Goal: Information Seeking & Learning: Learn about a topic

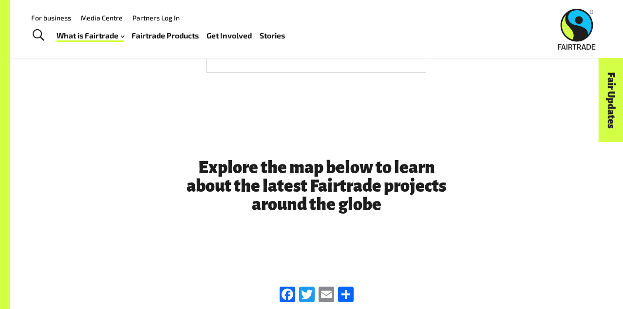
scroll to position [2124, 0]
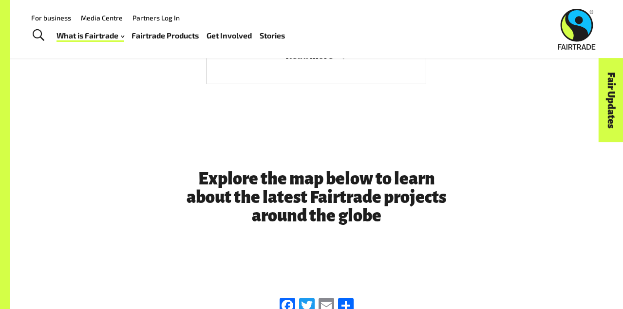
click at [301, 170] on h3 "Explore the map below to learn about the latest Fairtrade projects around the g…" at bounding box center [317, 198] width 266 height 56
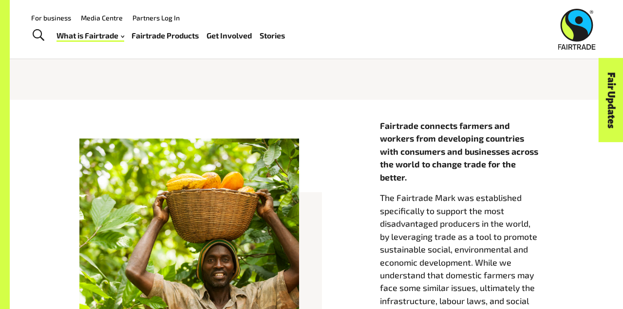
scroll to position [0, 0]
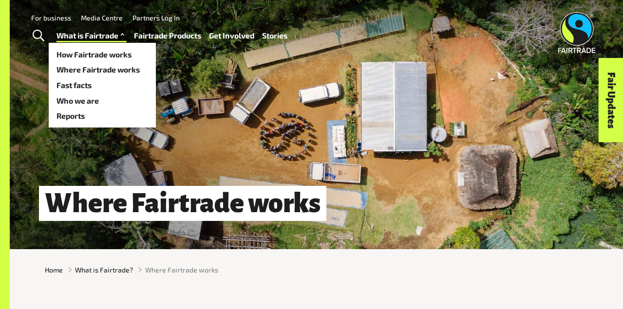
click at [123, 36] on span at bounding box center [122, 36] width 8 height 14
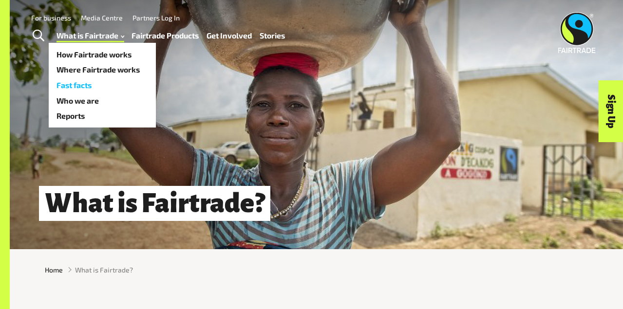
click at [85, 84] on link "Fast facts" at bounding box center [102, 85] width 107 height 16
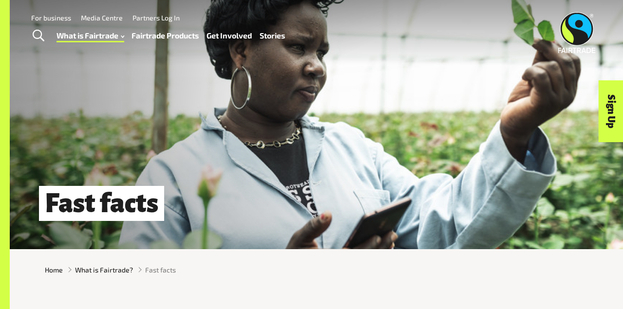
click at [170, 36] on link "Fairtrade Products" at bounding box center [165, 36] width 67 height 14
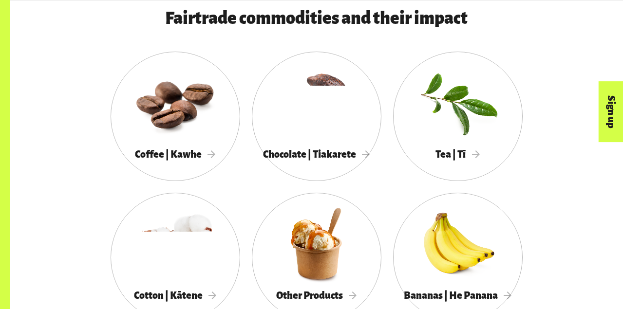
scroll to position [499, 0]
